Goal: Information Seeking & Learning: Learn about a topic

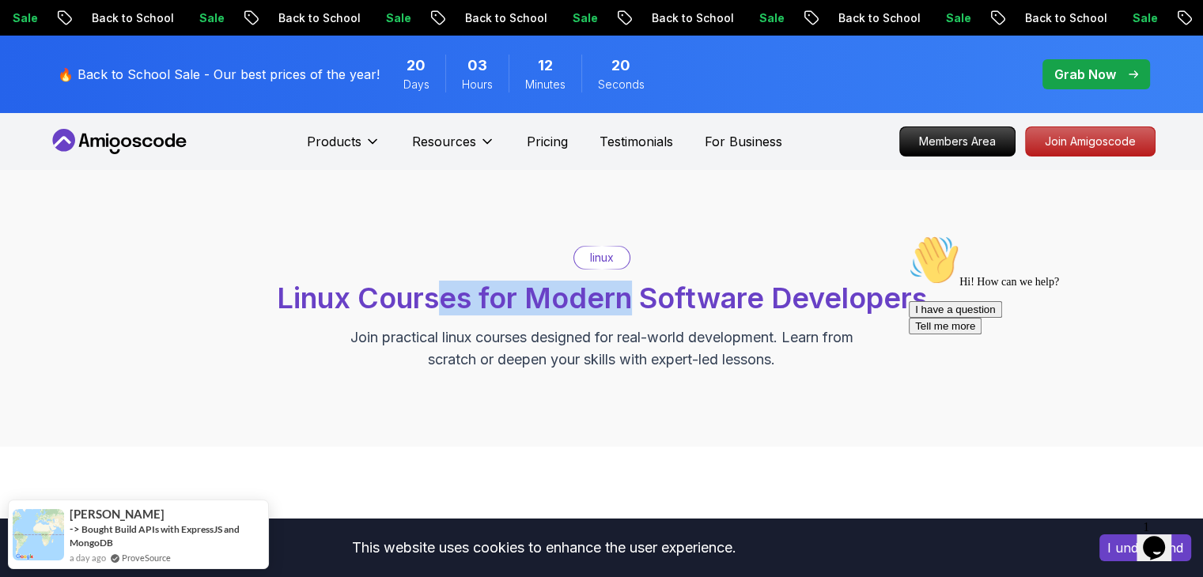
drag, startPoint x: 444, startPoint y: 286, endPoint x: 633, endPoint y: 297, distance: 189.3
click at [633, 297] on span "Linux Courses for Modern Software Developers" at bounding box center [602, 298] width 650 height 35
click at [410, 324] on div "linux Linux Courses for Modern Software Developers Join practical linux courses…" at bounding box center [601, 308] width 1107 height 125
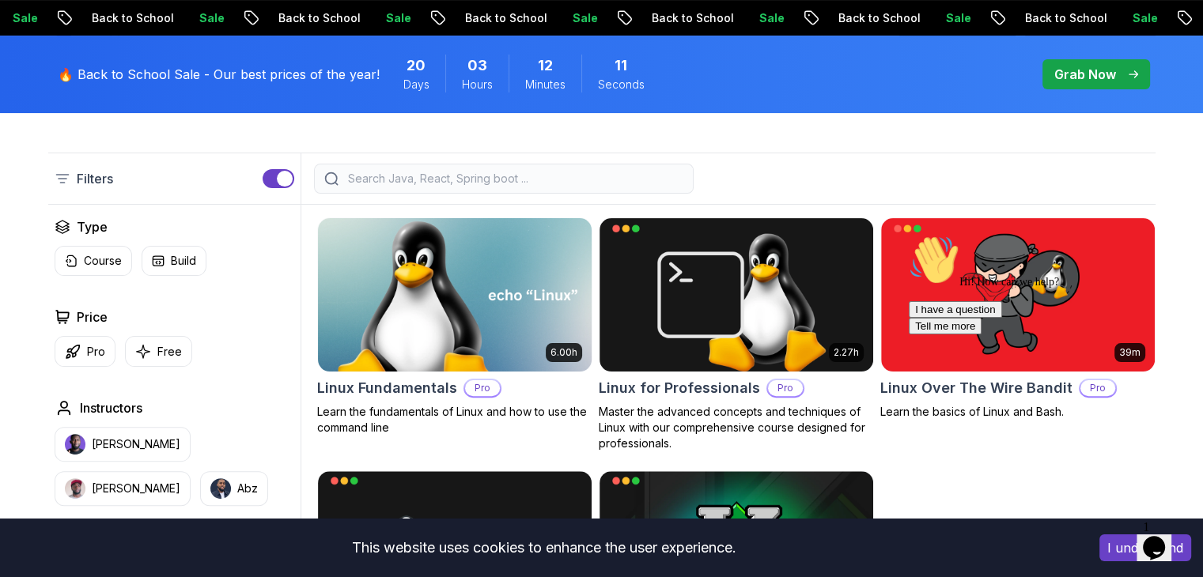
scroll to position [316, 0]
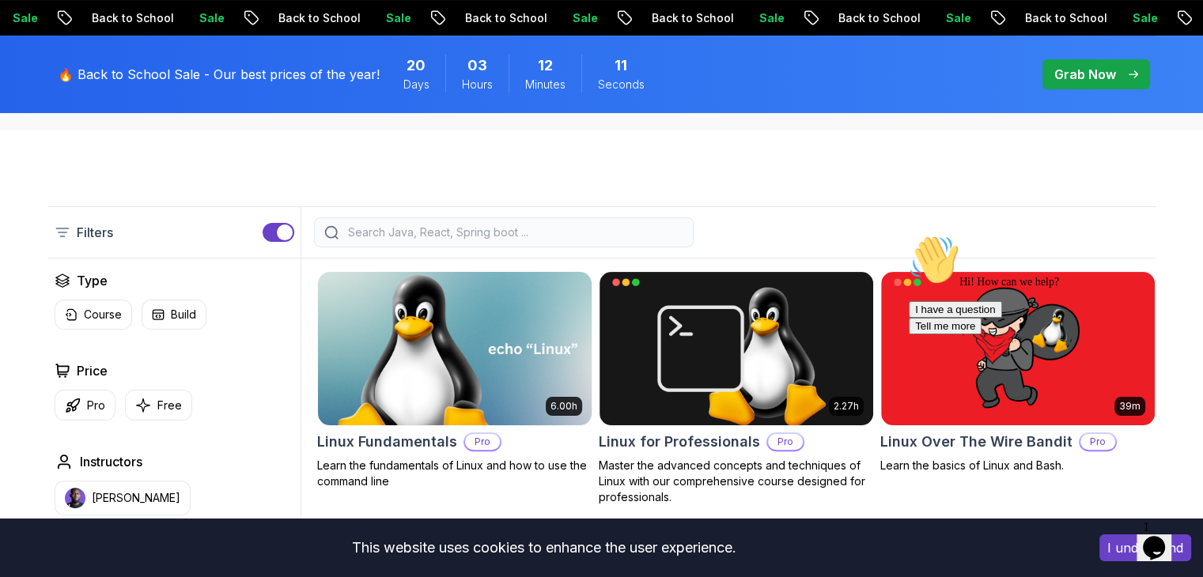
click at [440, 361] on img at bounding box center [454, 348] width 287 height 161
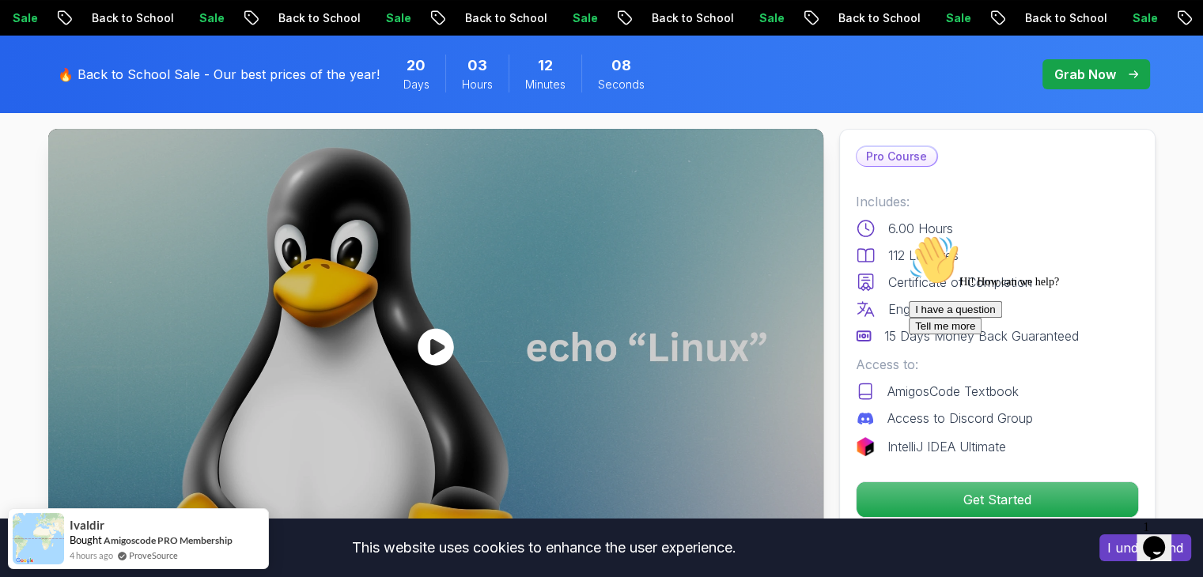
scroll to position [79, 0]
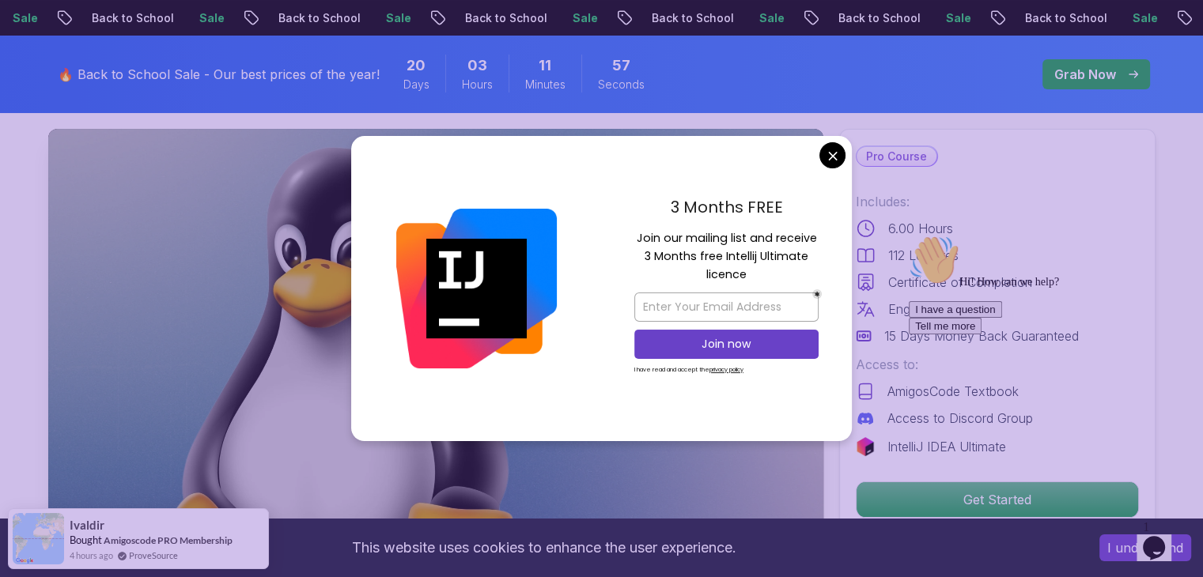
click at [812, 156] on div "3 Months FREE Join our mailing list and receive 3 Months free Intellij Ultimate…" at bounding box center [726, 288] width 251 height 305
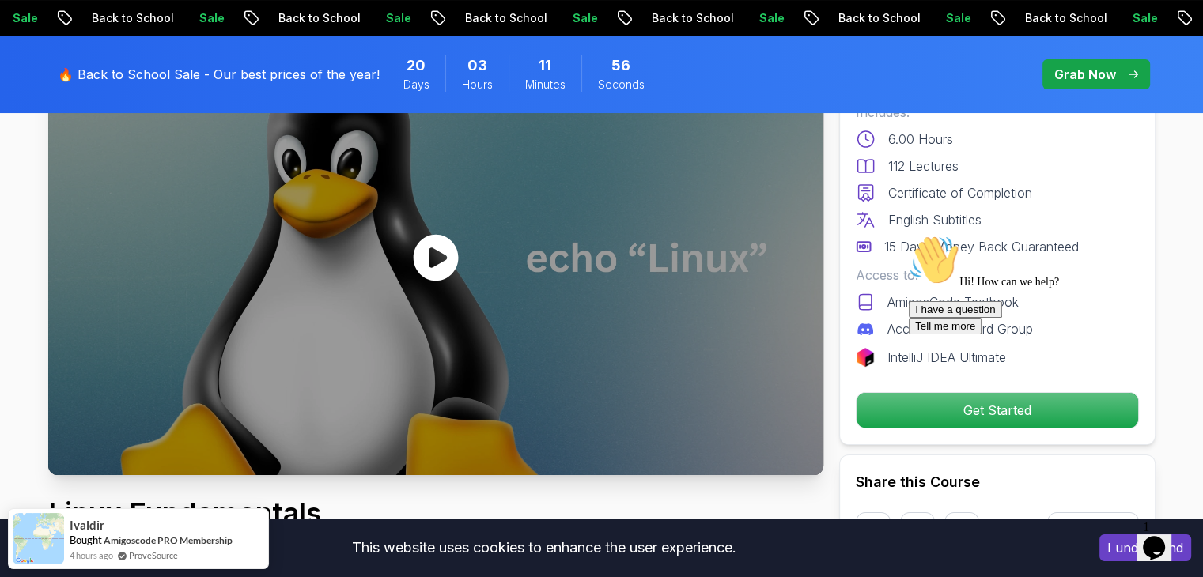
scroll to position [237, 0]
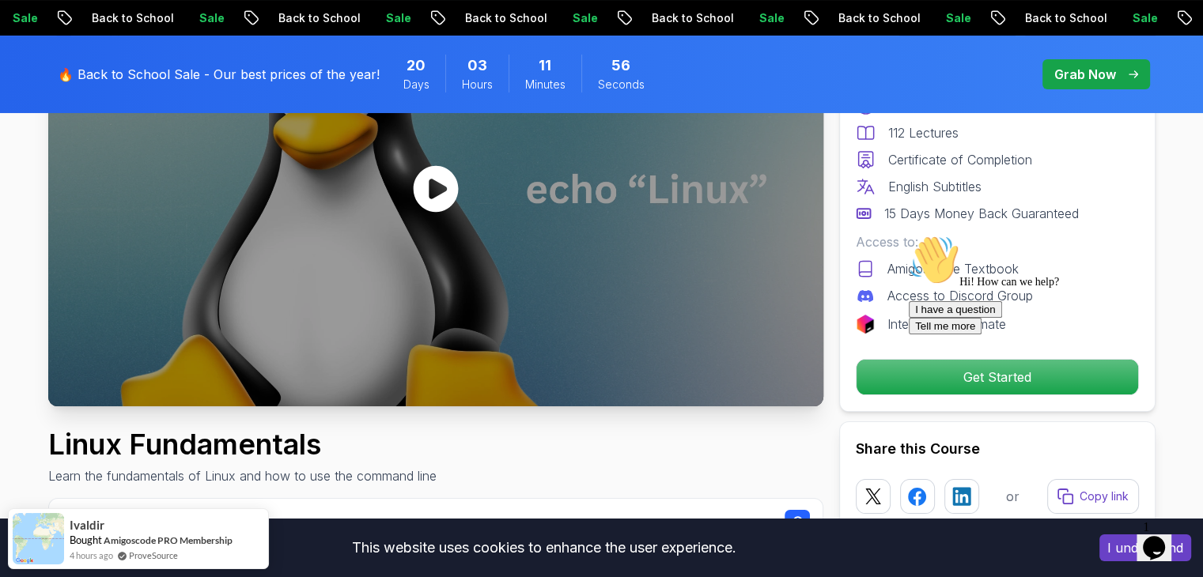
click at [443, 193] on icon at bounding box center [435, 188] width 45 height 47
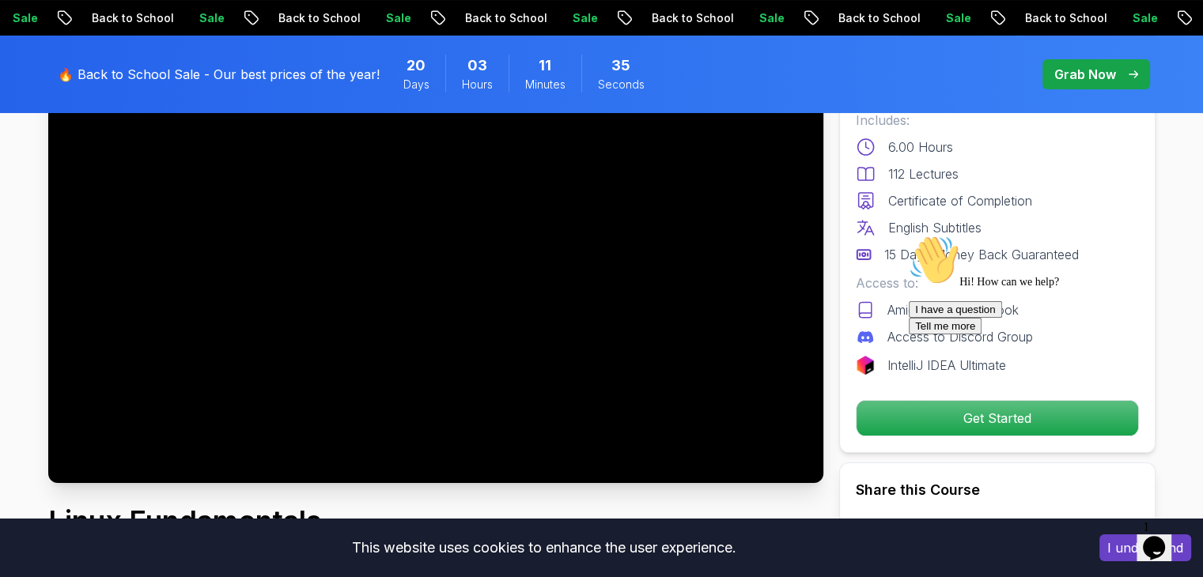
scroll to position [0, 0]
